Goal: Information Seeking & Learning: Learn about a topic

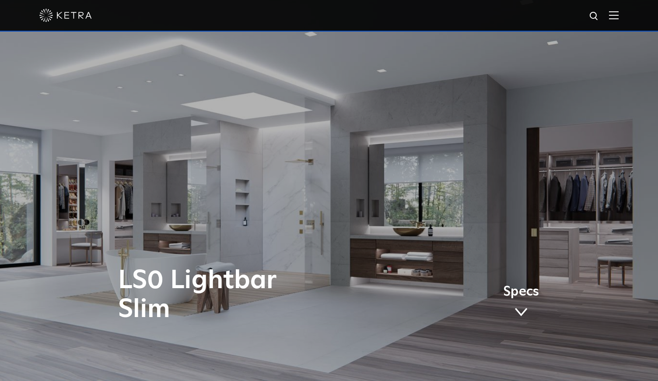
scroll to position [211, 0]
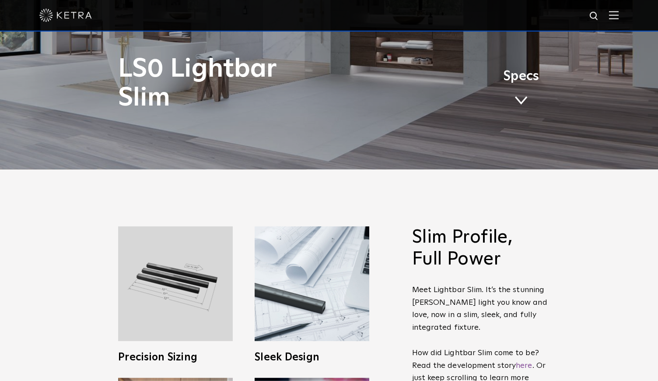
click at [523, 102] on span at bounding box center [521, 101] width 13 height 10
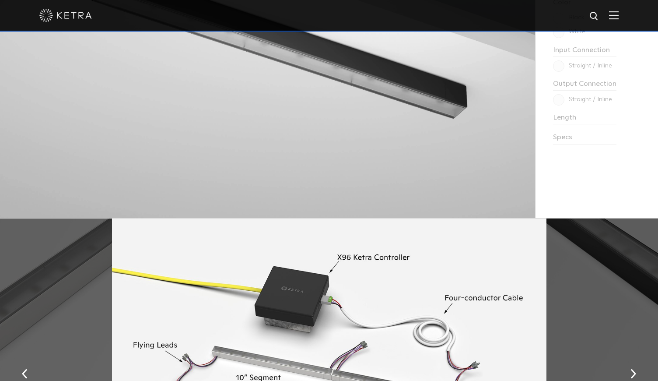
scroll to position [1136, 0]
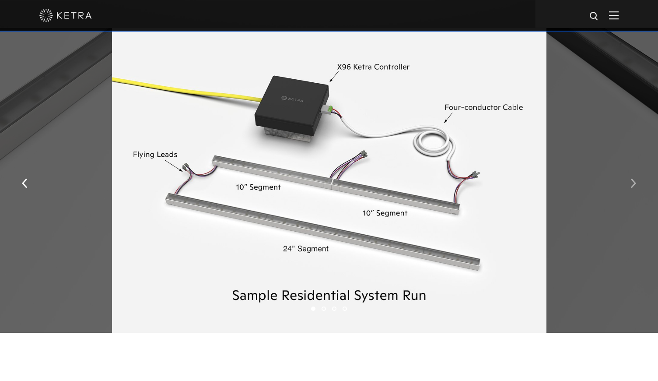
click at [636, 186] on img "button" at bounding box center [634, 183] width 6 height 10
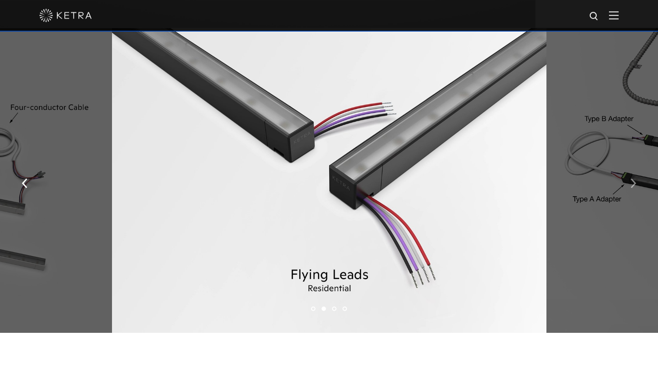
click at [636, 186] on button "button" at bounding box center [633, 182] width 19 height 30
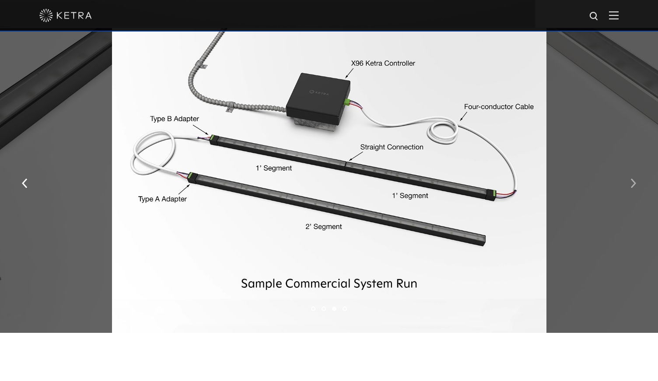
click at [636, 186] on button "button" at bounding box center [633, 182] width 19 height 30
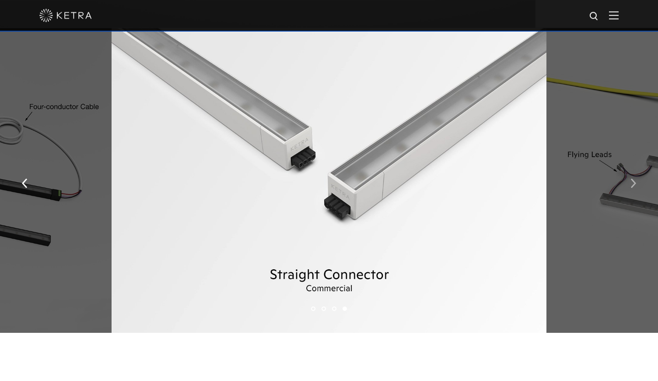
click at [634, 188] on img "button" at bounding box center [634, 183] width 6 height 10
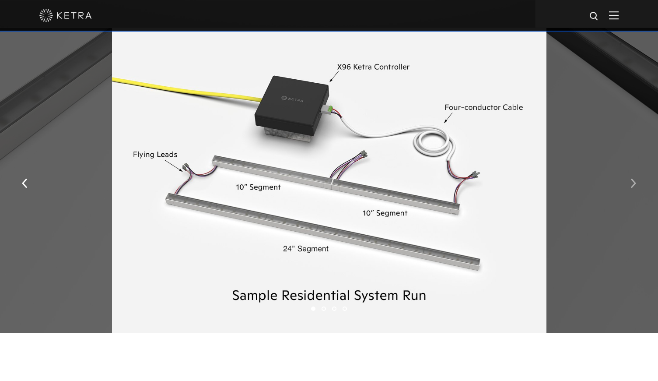
click at [634, 188] on img "button" at bounding box center [634, 183] width 6 height 10
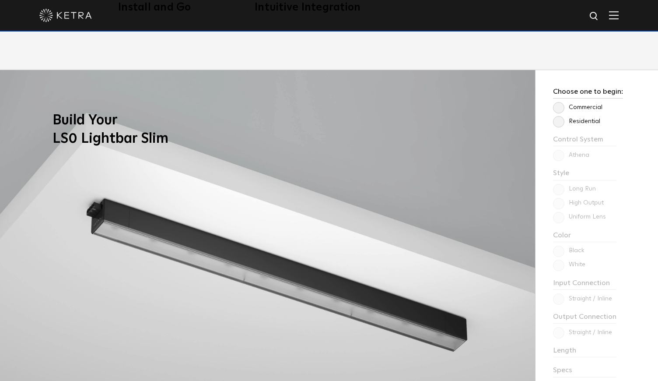
scroll to position [680, 0]
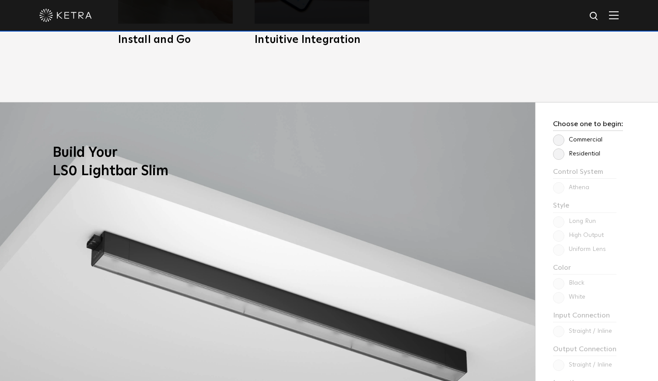
click at [561, 154] on label "Residential" at bounding box center [576, 153] width 47 height 7
click at [0, 0] on input "Residential" at bounding box center [0, 0] width 0 height 0
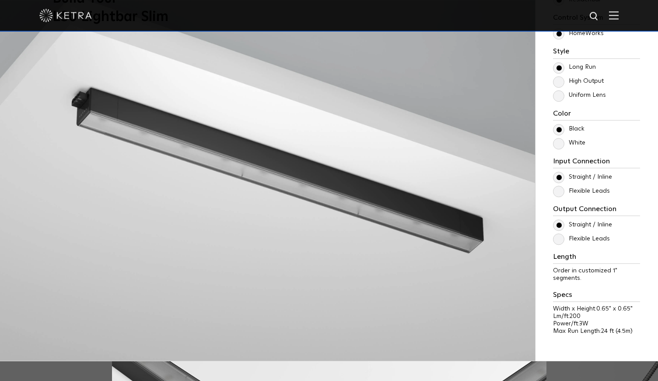
scroll to position [835, 0]
click at [557, 80] on label "High Output" at bounding box center [578, 80] width 51 height 7
click at [0, 0] on input "High Output" at bounding box center [0, 0] width 0 height 0
click at [560, 95] on label "Uniform Lens" at bounding box center [579, 94] width 53 height 7
click at [0, 0] on input "Uniform Lens" at bounding box center [0, 0] width 0 height 0
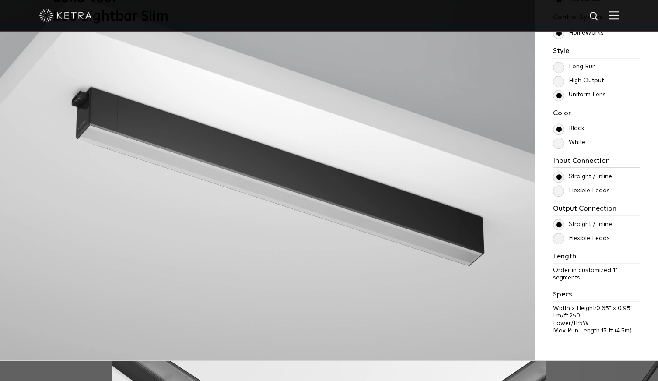
click at [560, 80] on label "High Output" at bounding box center [578, 80] width 51 height 7
click at [0, 0] on input "High Output" at bounding box center [0, 0] width 0 height 0
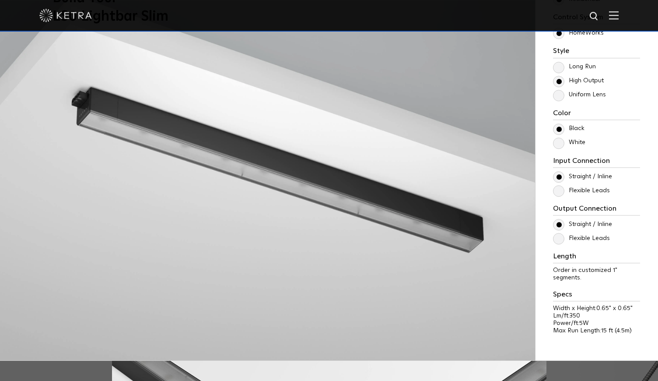
click at [560, 95] on label "Uniform Lens" at bounding box center [579, 94] width 53 height 7
click at [0, 0] on input "Uniform Lens" at bounding box center [0, 0] width 0 height 0
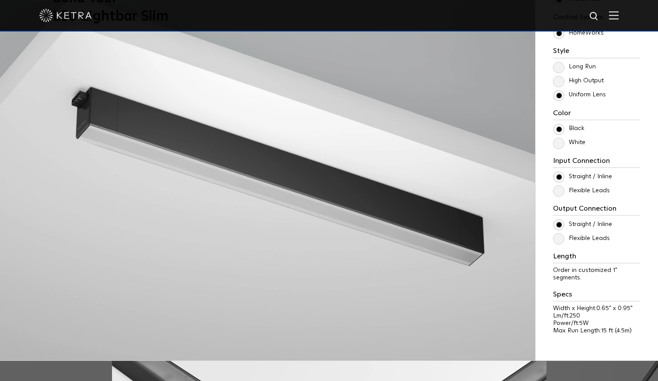
click at [560, 237] on label "Flexible Leads" at bounding box center [581, 238] width 57 height 7
click at [0, 0] on input "Flexible Leads" at bounding box center [0, 0] width 0 height 0
click at [561, 221] on label "Straight / Inline" at bounding box center [582, 224] width 59 height 7
click at [0, 0] on input "Straight / Inline" at bounding box center [0, 0] width 0 height 0
click at [561, 242] on label "Flexible Leads" at bounding box center [581, 238] width 57 height 7
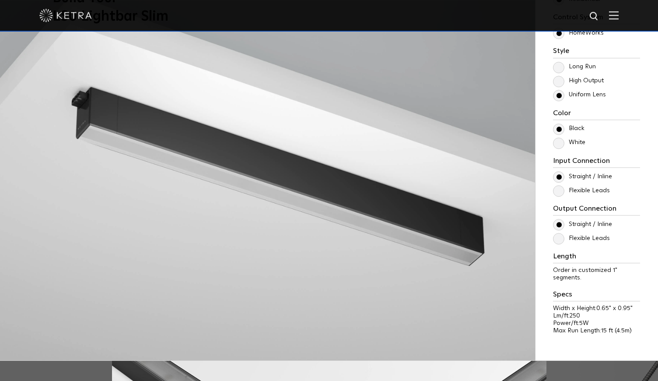
click at [0, 0] on input "Flexible Leads" at bounding box center [0, 0] width 0 height 0
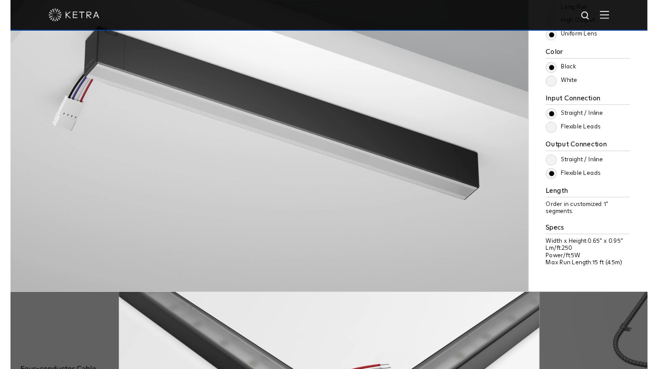
scroll to position [895, 0]
